Goal: Task Accomplishment & Management: Use online tool/utility

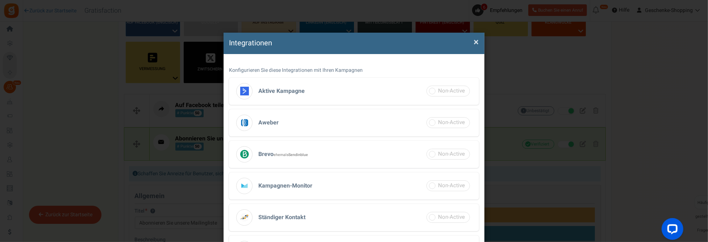
scroll to position [147, 0]
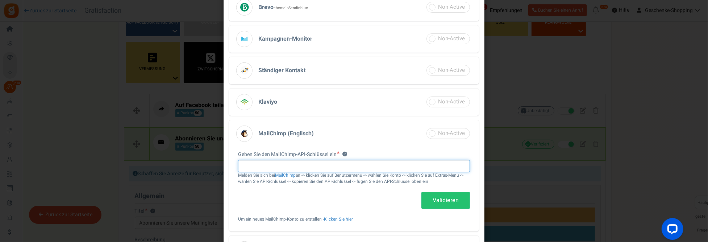
click at [275, 163] on input "text" at bounding box center [354, 166] width 232 height 12
paste input "09d3e89425ced7eb270b1876380f9072-us3"
type input "09d3e89425ced7eb270b1876380f9072-us3"
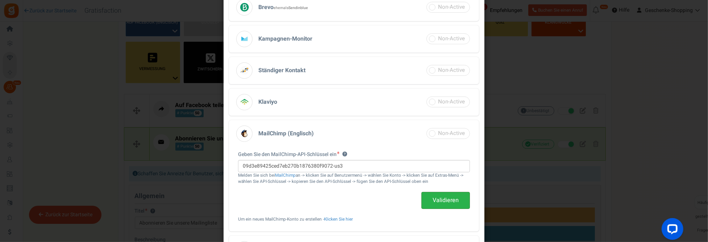
click at [449, 197] on link "Validieren" at bounding box center [446, 200] width 49 height 17
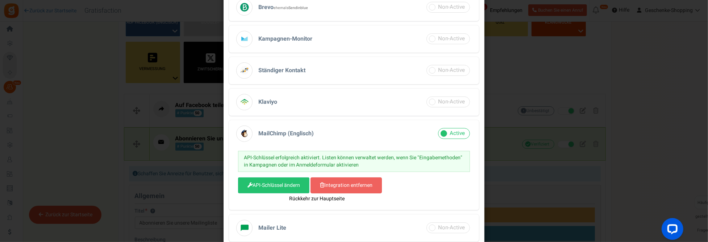
select select "3"
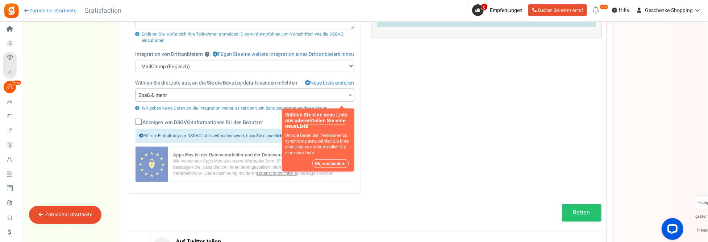
click at [349, 92] on span at bounding box center [350, 95] width 7 height 13
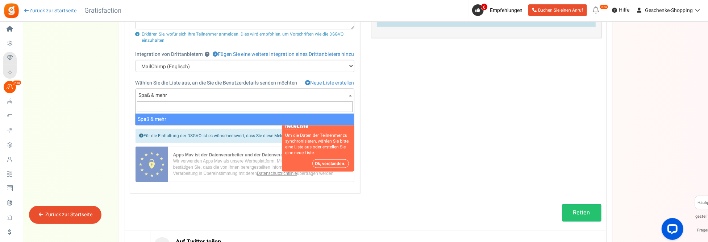
click at [178, 93] on span "Spaß & mehr" at bounding box center [245, 95] width 218 height 13
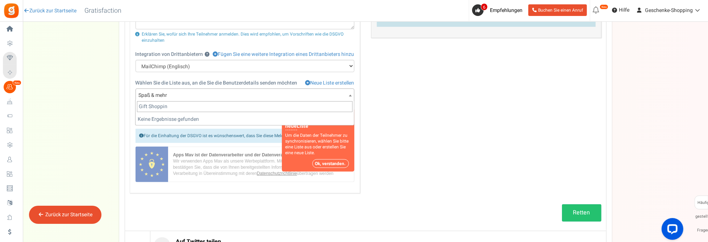
type input "Gift Shopping"
click at [334, 162] on button "Ok, verstanden." at bounding box center [330, 163] width 37 height 9
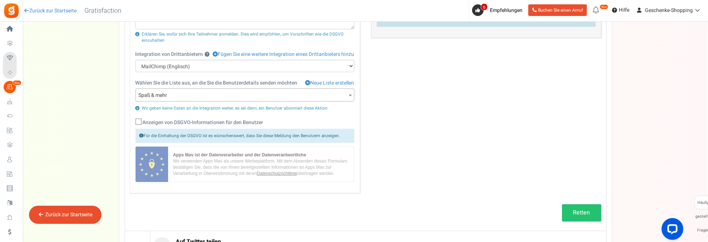
click at [312, 92] on span "Spaß & mehr" at bounding box center [245, 95] width 218 height 13
type input "Gift Shopping"
click at [320, 82] on font "Neue Liste erstellen" at bounding box center [333, 83] width 44 height 8
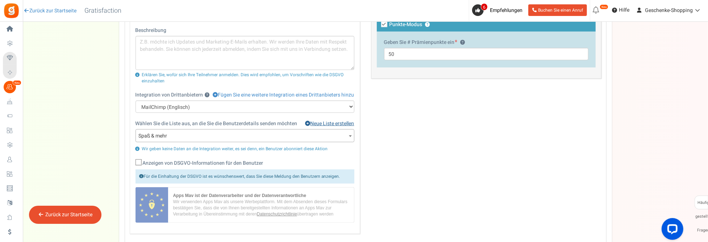
scroll to position [332, 0]
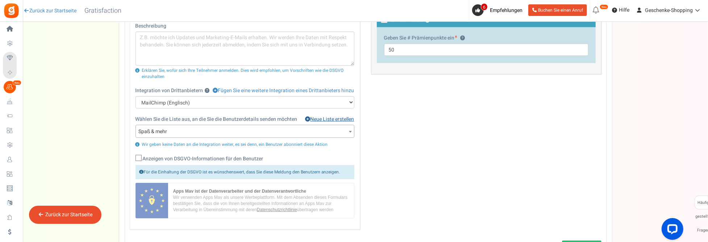
click at [317, 116] on font "Neue Liste erstellen" at bounding box center [333, 119] width 44 height 8
click at [139, 156] on icon at bounding box center [139, 158] width 5 height 5
click at [133, 157] on input "Anzeigen von DSGVO-Informationen für den Benutzer" at bounding box center [130, 159] width 5 height 5
checkbox input "true"
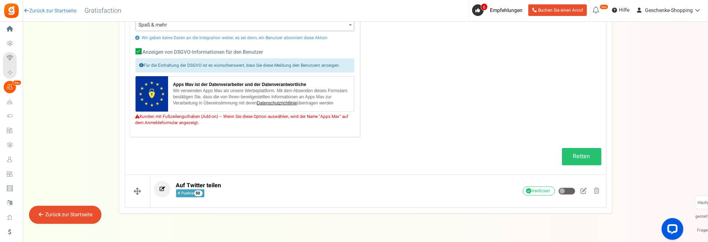
scroll to position [440, 0]
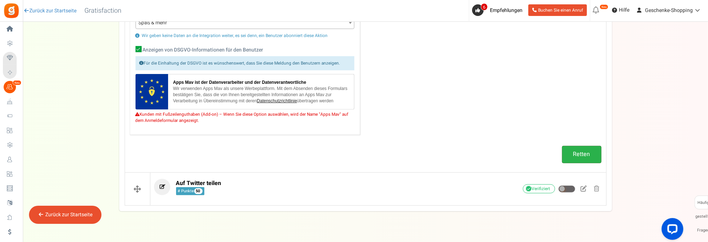
click at [567, 148] on link "Retten" at bounding box center [582, 154] width 40 height 17
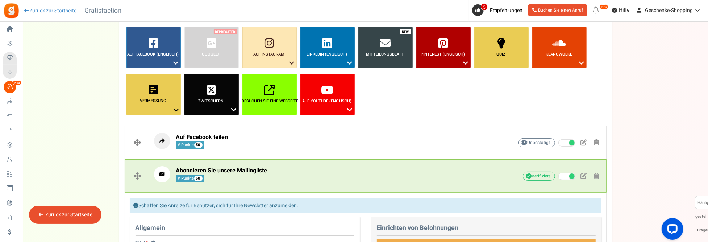
scroll to position [78, 0]
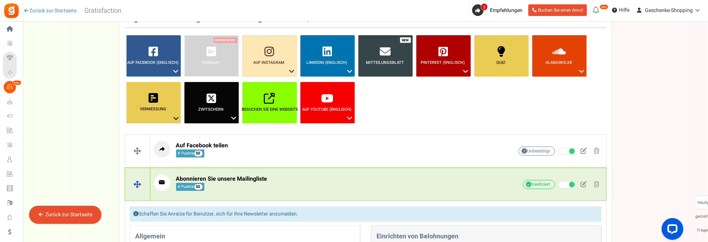
click at [139, 184] on span at bounding box center [137, 184] width 25 height 33
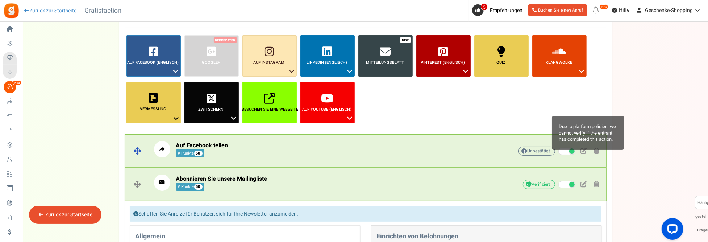
click at [542, 149] on font "Unbestätigt" at bounding box center [539, 151] width 23 height 7
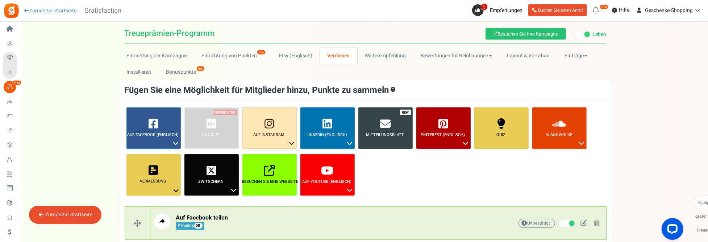
scroll to position [0, 0]
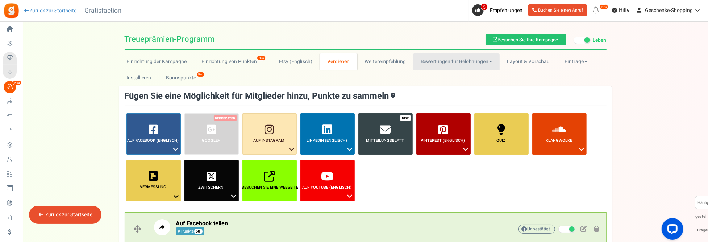
click at [436, 60] on font "Bewertungen für Belohnungen" at bounding box center [455, 62] width 68 height 8
click at [531, 55] on link "Layout & Vorschau" at bounding box center [529, 61] width 58 height 16
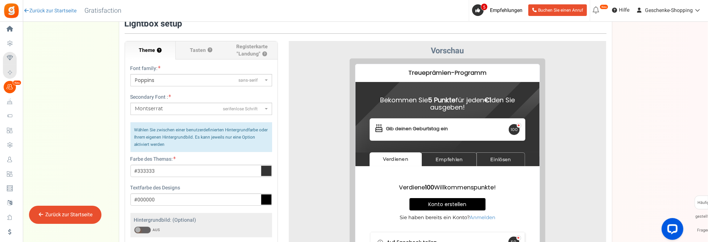
scroll to position [72, 0]
click at [266, 168] on icon at bounding box center [266, 170] width 11 height 11
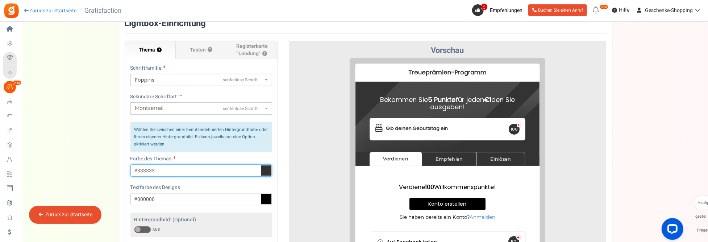
click at [266, 168] on input "#333333" at bounding box center [201, 170] width 142 height 12
click at [173, 199] on div at bounding box center [171, 196] width 5 height 36
click at [174, 202] on div at bounding box center [171, 196] width 5 height 36
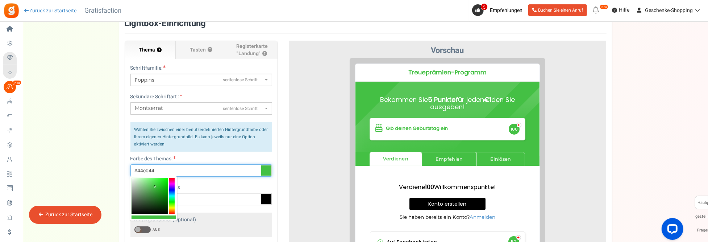
click at [155, 187] on div at bounding box center [150, 196] width 36 height 36
click at [153, 189] on div at bounding box center [150, 196] width 36 height 36
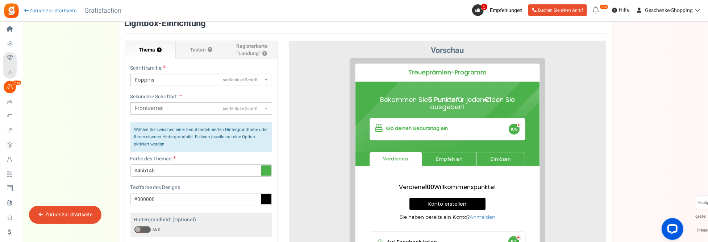
click at [265, 170] on icon at bounding box center [266, 170] width 11 height 11
click at [265, 170] on input "#4bb14b" at bounding box center [201, 170] width 142 height 12
drag, startPoint x: 265, startPoint y: 169, endPoint x: 149, endPoint y: 169, distance: 116.7
click at [149, 169] on input "#4bb14b" at bounding box center [201, 170] width 142 height 12
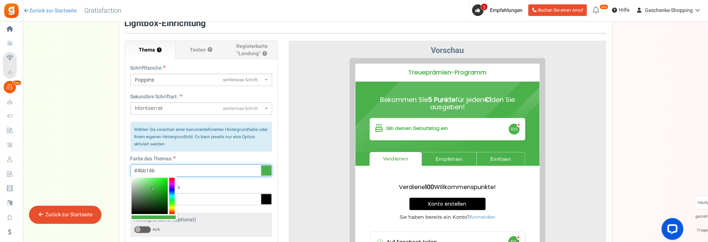
click at [151, 169] on input "#4bb14b" at bounding box center [201, 170] width 142 height 12
paste input "2db933"
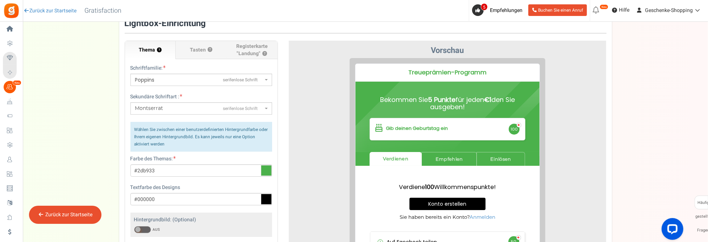
type input "#4bb14b"
click at [266, 200] on icon at bounding box center [266, 199] width 11 height 11
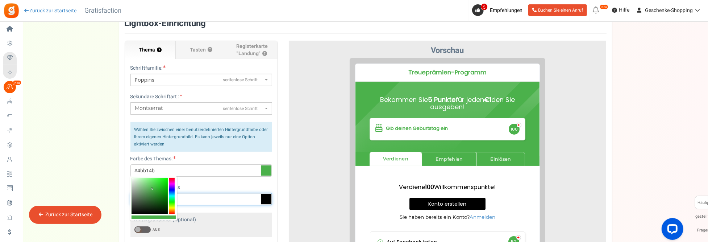
click at [266, 200] on input "#000000" at bounding box center [201, 199] width 142 height 12
click at [144, 195] on input "#000000" at bounding box center [201, 199] width 142 height 12
click at [153, 199] on input "#000000" at bounding box center [201, 199] width 142 height 12
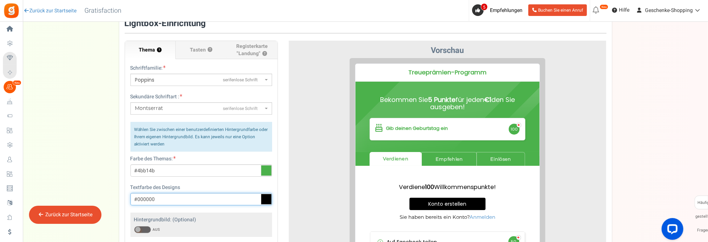
click at [153, 199] on input "#000000" at bounding box center [201, 199] width 142 height 12
paste input "781bb4"
click at [196, 183] on div "Schriftfamilie: ABeeZeesans-serif [PERSON_NAME] Displaydisplay AR One Sanssans-…" at bounding box center [201, 147] width 153 height 177
click at [195, 199] on input "#000000" at bounding box center [201, 199] width 142 height 12
click at [173, 215] on div at bounding box center [171, 224] width 5 height 36
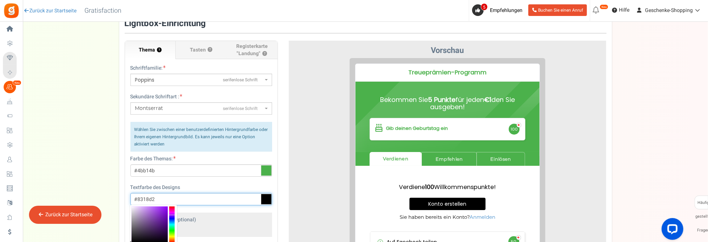
click at [164, 213] on div at bounding box center [150, 224] width 36 height 36
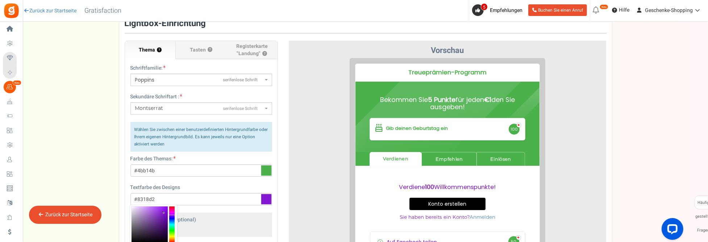
click at [267, 201] on icon at bounding box center [266, 199] width 11 height 11
click at [267, 201] on input "#8318d2" at bounding box center [201, 199] width 142 height 12
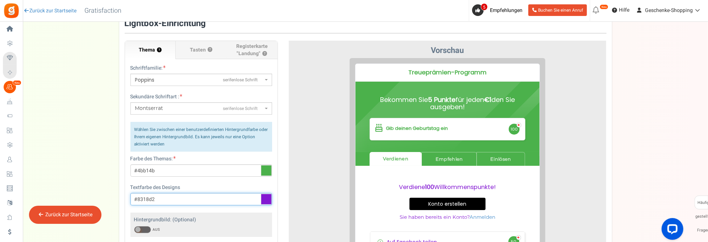
click at [189, 195] on input "#8318d2" at bounding box center [201, 199] width 142 height 12
drag, startPoint x: 189, startPoint y: 195, endPoint x: 138, endPoint y: 194, distance: 51.1
click at [138, 194] on input "#8318d2" at bounding box center [201, 199] width 142 height 12
paste input "9013fe"
type input "#8318d2"
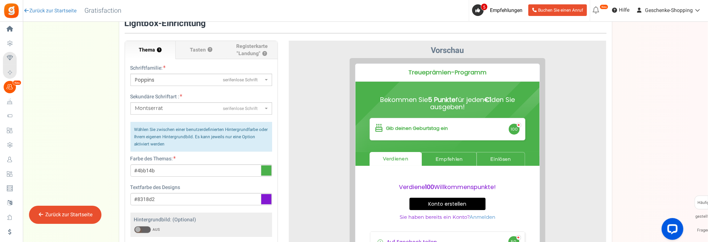
click at [263, 229] on div "AUF AUS" at bounding box center [201, 229] width 134 height 8
click at [300, 214] on div at bounding box center [447, 190] width 307 height 264
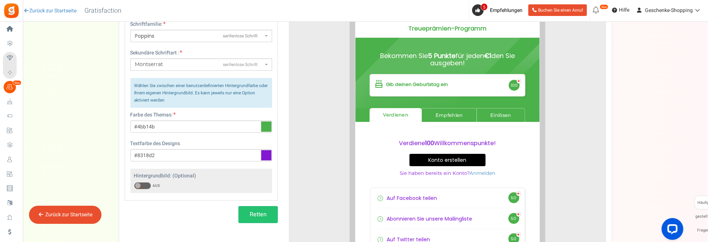
scroll to position [145, 0]
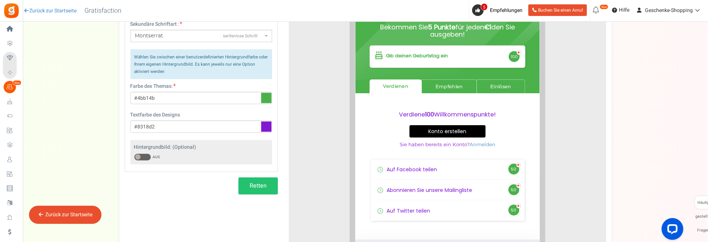
click at [148, 155] on span at bounding box center [142, 156] width 17 height 7
click at [134, 155] on input "AUF AUS" at bounding box center [134, 157] width 0 height 5
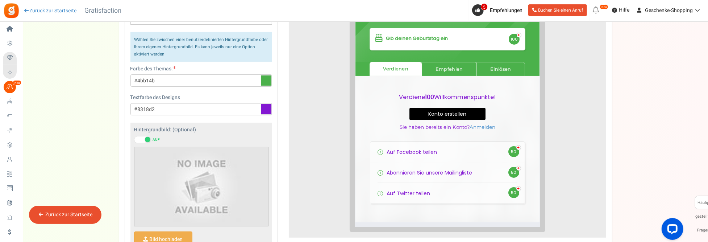
scroll to position [181, 0]
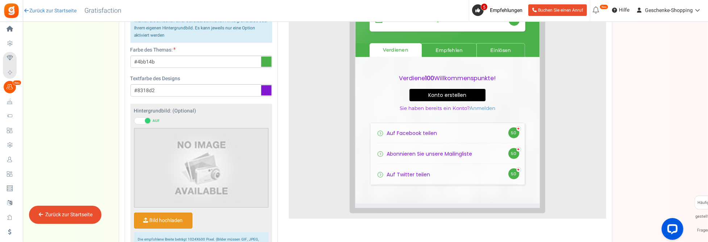
click at [161, 215] on input "Bild hochladen" at bounding box center [163, 220] width 58 height 15
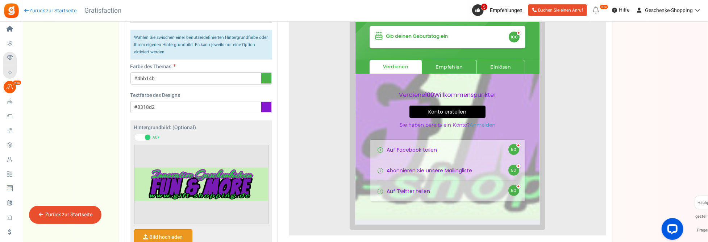
scroll to position [217, 0]
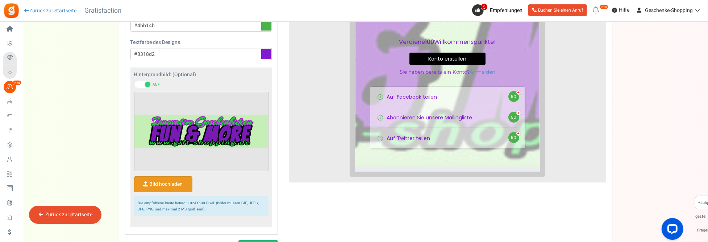
click at [141, 81] on span at bounding box center [142, 84] width 17 height 7
click at [134, 82] on input "AUF AUS" at bounding box center [134, 84] width 0 height 5
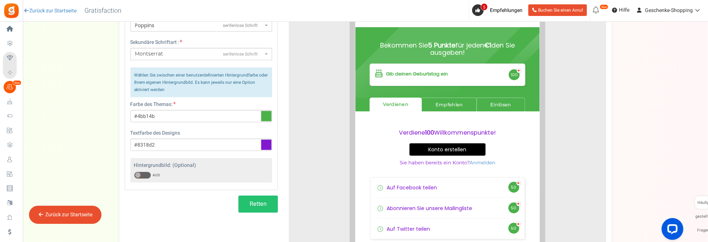
scroll to position [98, 0]
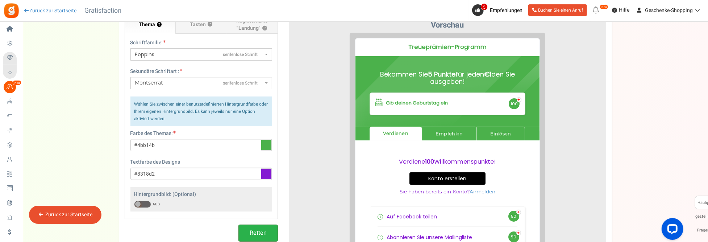
click at [254, 227] on button "Retten" at bounding box center [258, 232] width 40 height 17
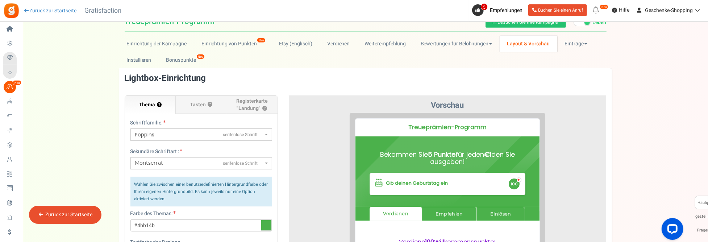
scroll to position [0, 0]
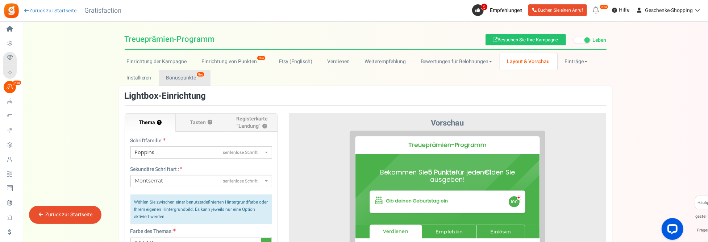
click at [193, 78] on font "Bonuspunkte" at bounding box center [181, 78] width 30 height 8
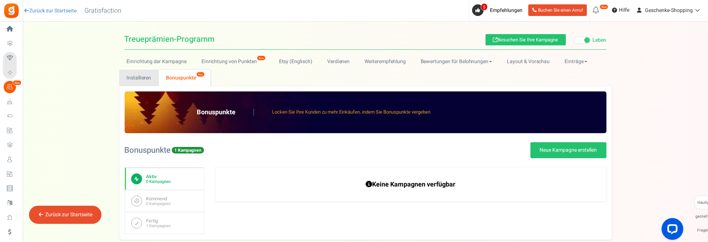
click at [150, 77] on link "Installieren" at bounding box center [139, 78] width 40 height 16
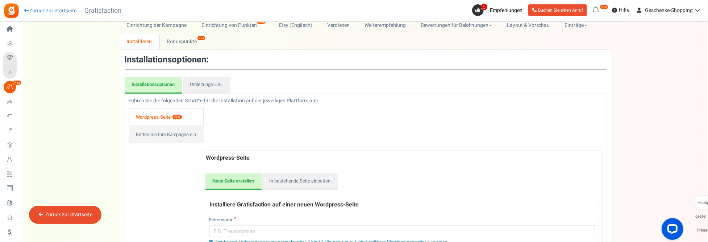
scroll to position [109, 0]
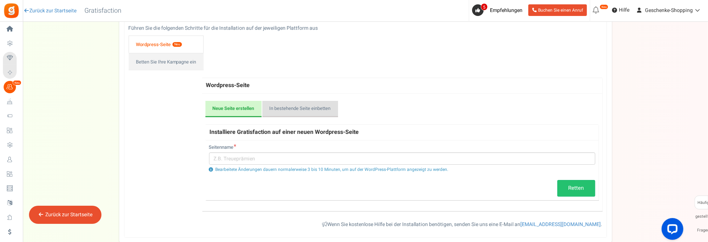
click at [288, 110] on link "In bestehende Seite einbetten" at bounding box center [300, 109] width 76 height 17
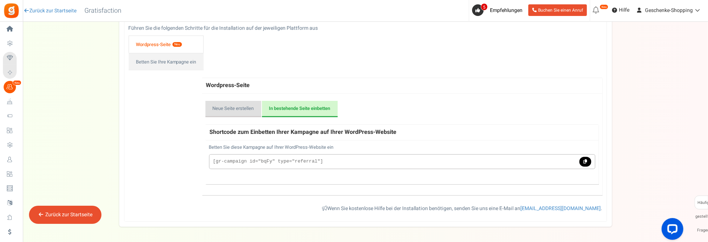
click at [232, 106] on link "Neue Seite erstellen" at bounding box center [234, 109] width 56 height 17
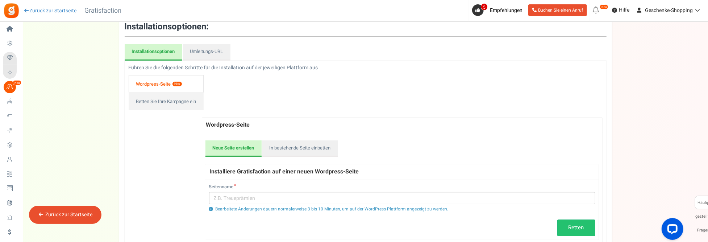
scroll to position [36, 0]
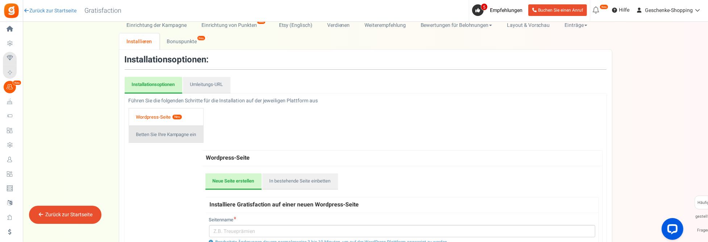
click at [170, 132] on link "Betten Sie Ihre Kampagne ein" at bounding box center [166, 133] width 75 height 17
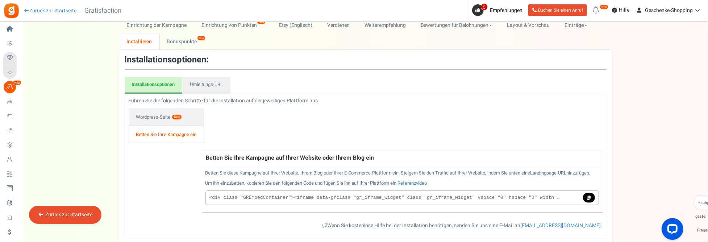
click at [163, 132] on link "Betten Sie Ihre Kampagne ein" at bounding box center [167, 133] width 76 height 17
click at [419, 186] on link "Referenzvideo" at bounding box center [412, 182] width 29 height 7
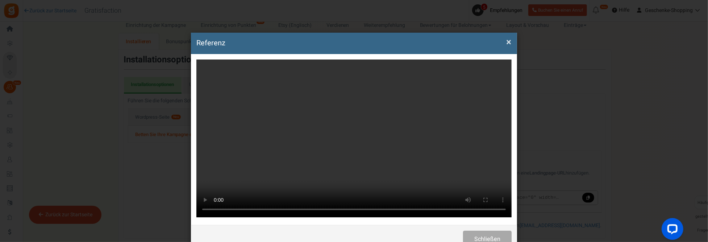
scroll to position [0, 0]
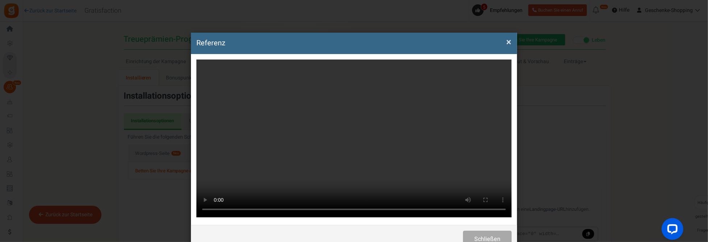
click at [510, 40] on span "×" at bounding box center [508, 42] width 5 height 14
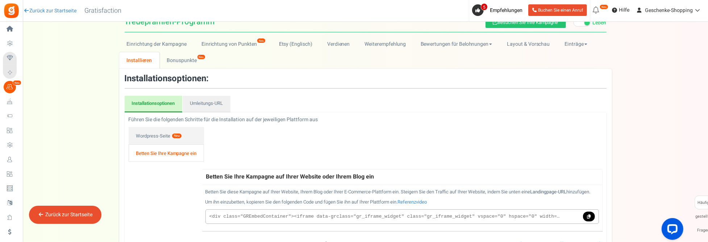
scroll to position [36, 0]
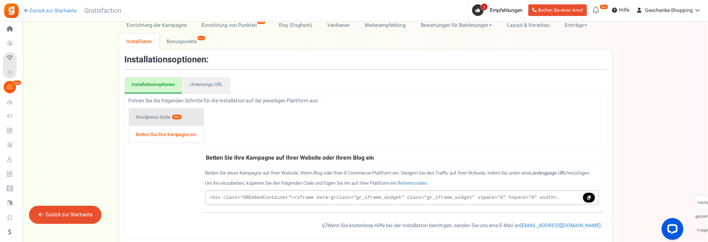
click at [146, 115] on font "Wordpress-Seite" at bounding box center [153, 117] width 34 height 8
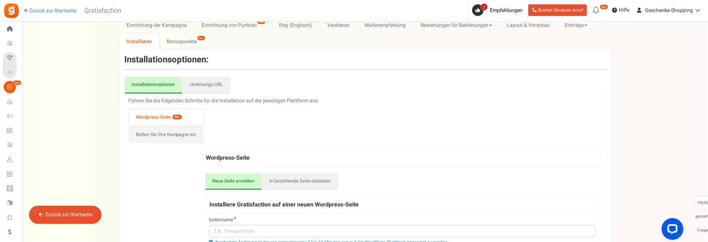
scroll to position [72, 0]
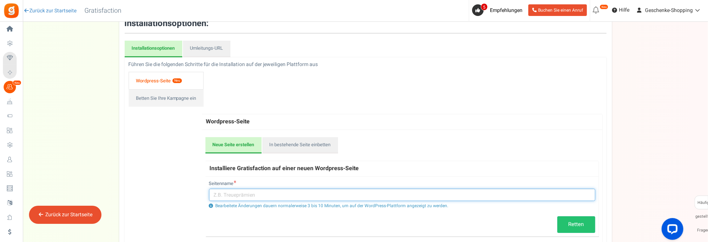
click at [233, 194] on input "text" at bounding box center [402, 194] width 386 height 12
drag, startPoint x: 256, startPoint y: 194, endPoint x: 190, endPoint y: 196, distance: 65.7
click at [190, 196] on div "Führen Sie die folgenden Schritte für die Installation auf der jeweiligen Platt…" at bounding box center [365, 165] width 483 height 209
type input "Treueprämien"
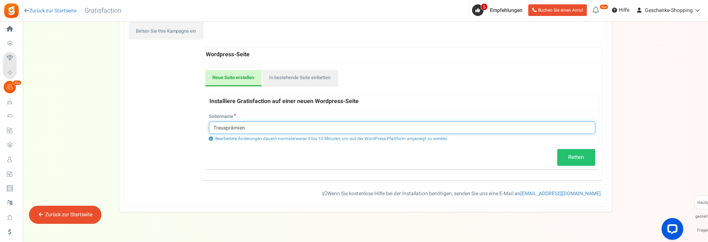
scroll to position [145, 0]
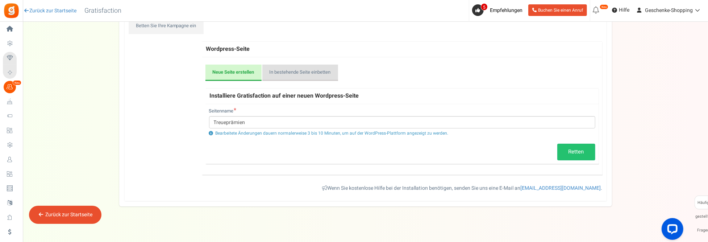
click at [298, 75] on link "In bestehende Seite einbetten" at bounding box center [300, 73] width 76 height 17
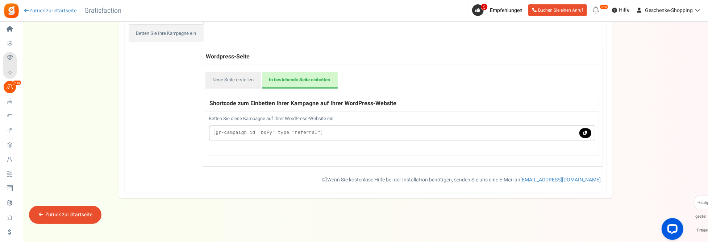
scroll to position [136, 0]
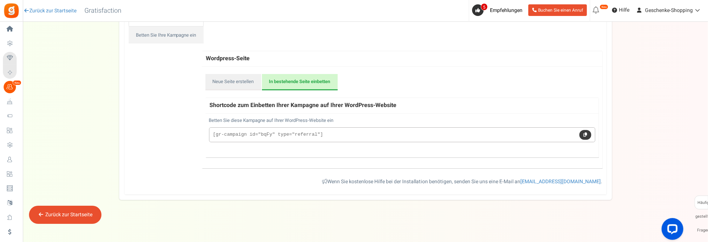
click at [589, 133] on link at bounding box center [586, 135] width 12 height 10
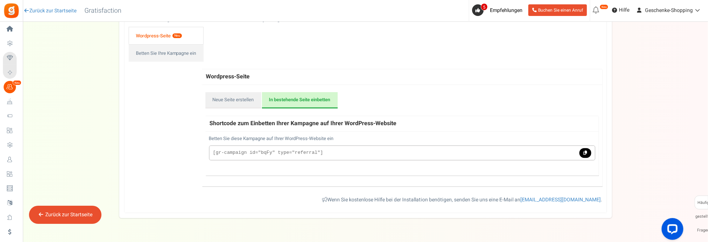
scroll to position [63, 0]
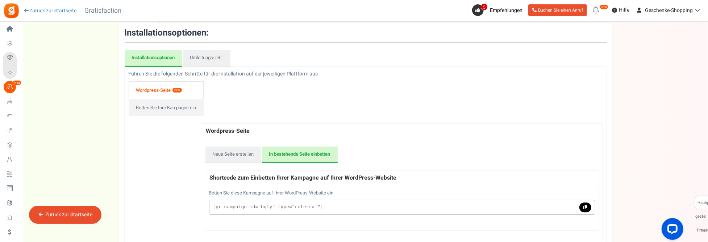
click at [318, 151] on link "In bestehende Seite einbetten" at bounding box center [300, 154] width 76 height 17
click at [233, 149] on link "Neue Seite erstellen" at bounding box center [234, 154] width 56 height 17
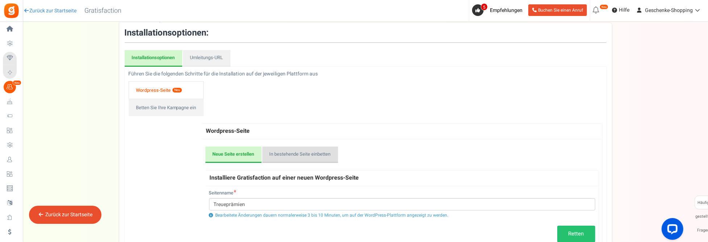
click at [315, 155] on link "In bestehende Seite einbetten" at bounding box center [300, 154] width 76 height 17
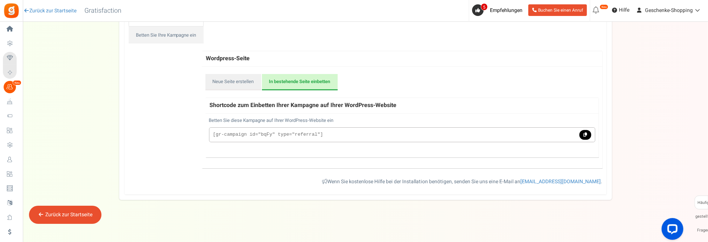
scroll to position [99, 0]
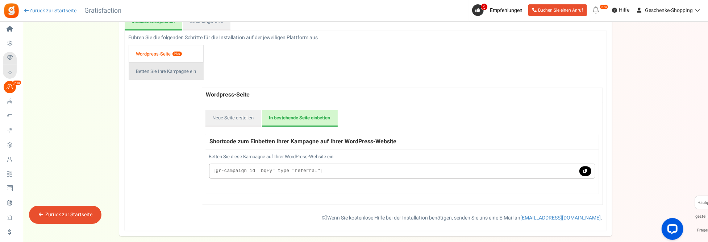
click at [178, 68] on link "Betten Sie Ihre Kampagne ein" at bounding box center [166, 70] width 75 height 17
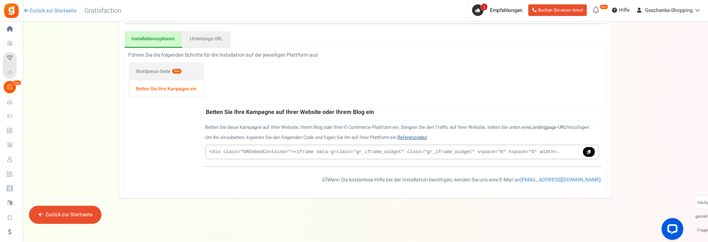
click at [423, 137] on link "Referenzvideo" at bounding box center [412, 137] width 29 height 7
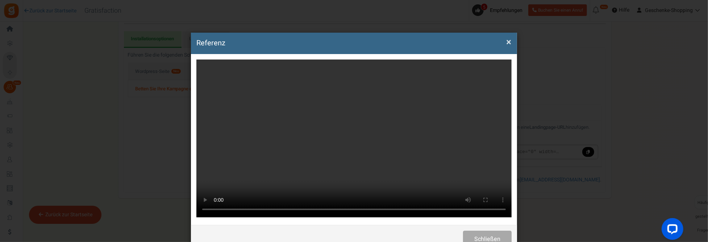
scroll to position [0, 0]
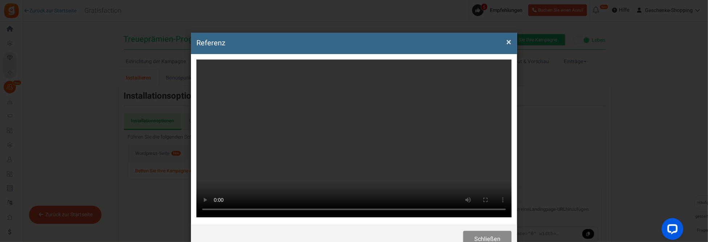
click at [485, 233] on button "Schließen" at bounding box center [487, 239] width 49 height 17
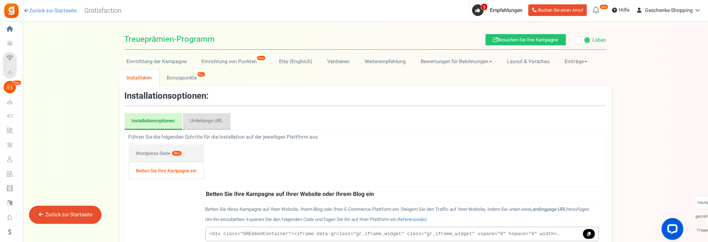
click at [205, 121] on link "Umleitungs-URL" at bounding box center [206, 121] width 47 height 17
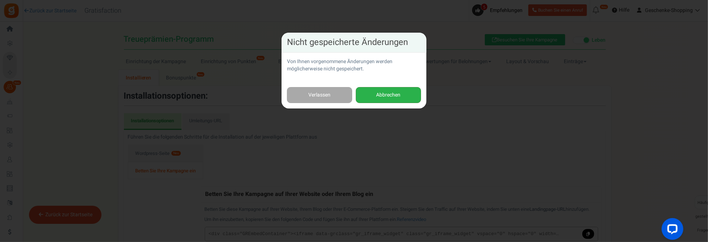
click at [393, 92] on button "Abbrechen" at bounding box center [388, 95] width 65 height 16
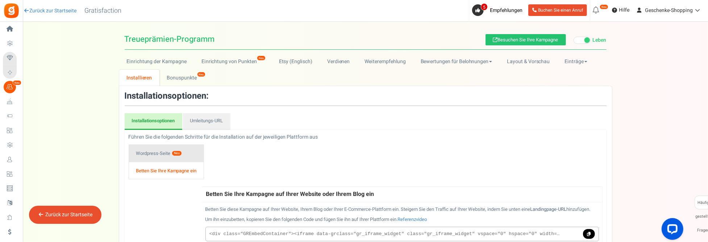
click at [150, 151] on font "Wordpress-Seite" at bounding box center [153, 153] width 34 height 8
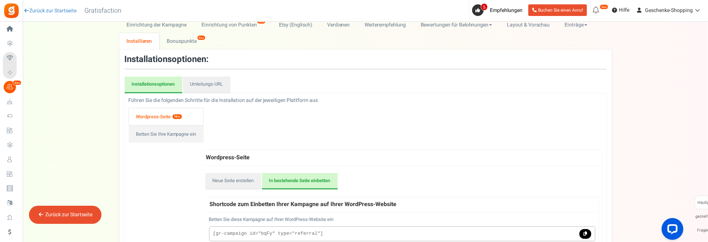
scroll to position [36, 0]
click at [157, 136] on link "Betten Sie Ihre Kampagne ein" at bounding box center [166, 133] width 75 height 17
